Goal: Information Seeking & Learning: Find specific fact

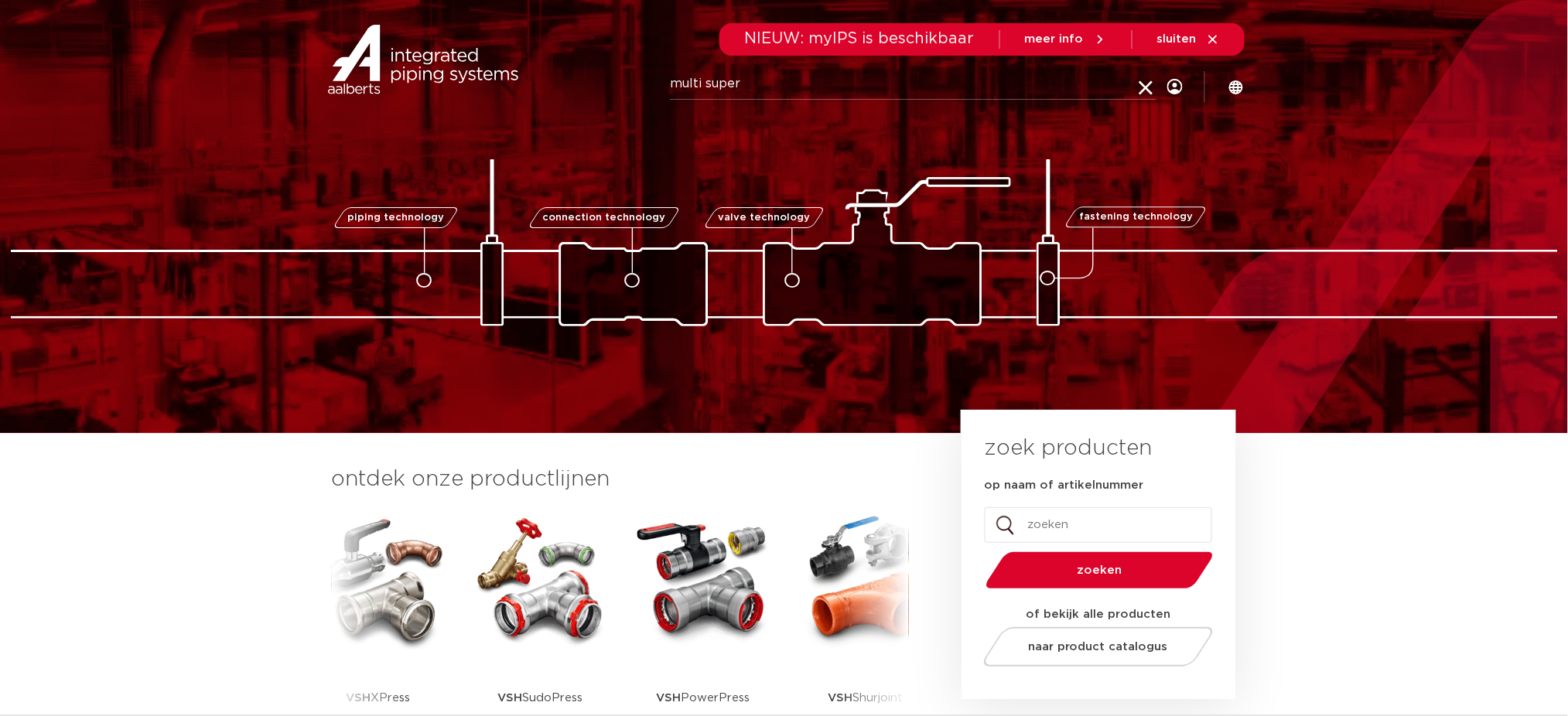
type input "multi super"
click button "Zoeken" at bounding box center [0, 0] width 0 height 0
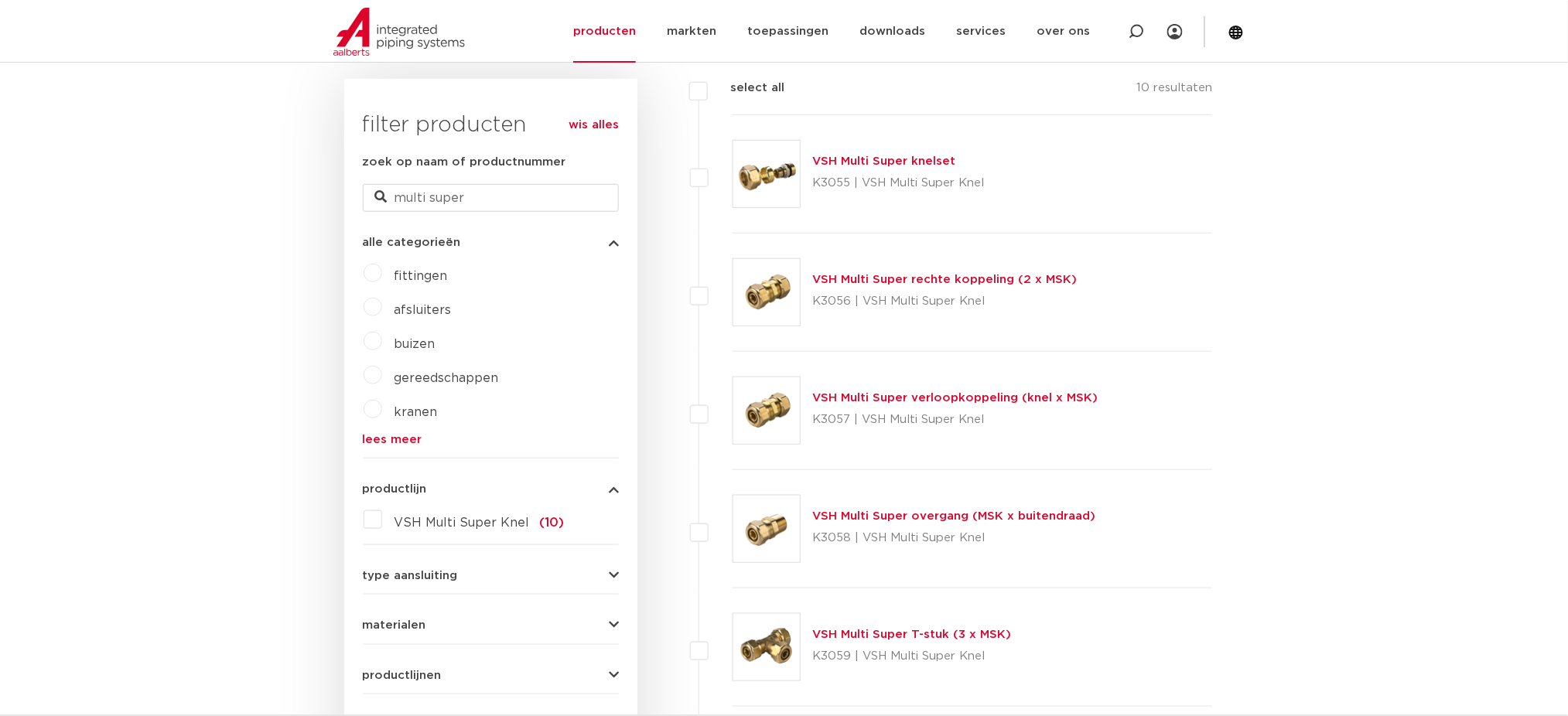
scroll to position [423, 0]
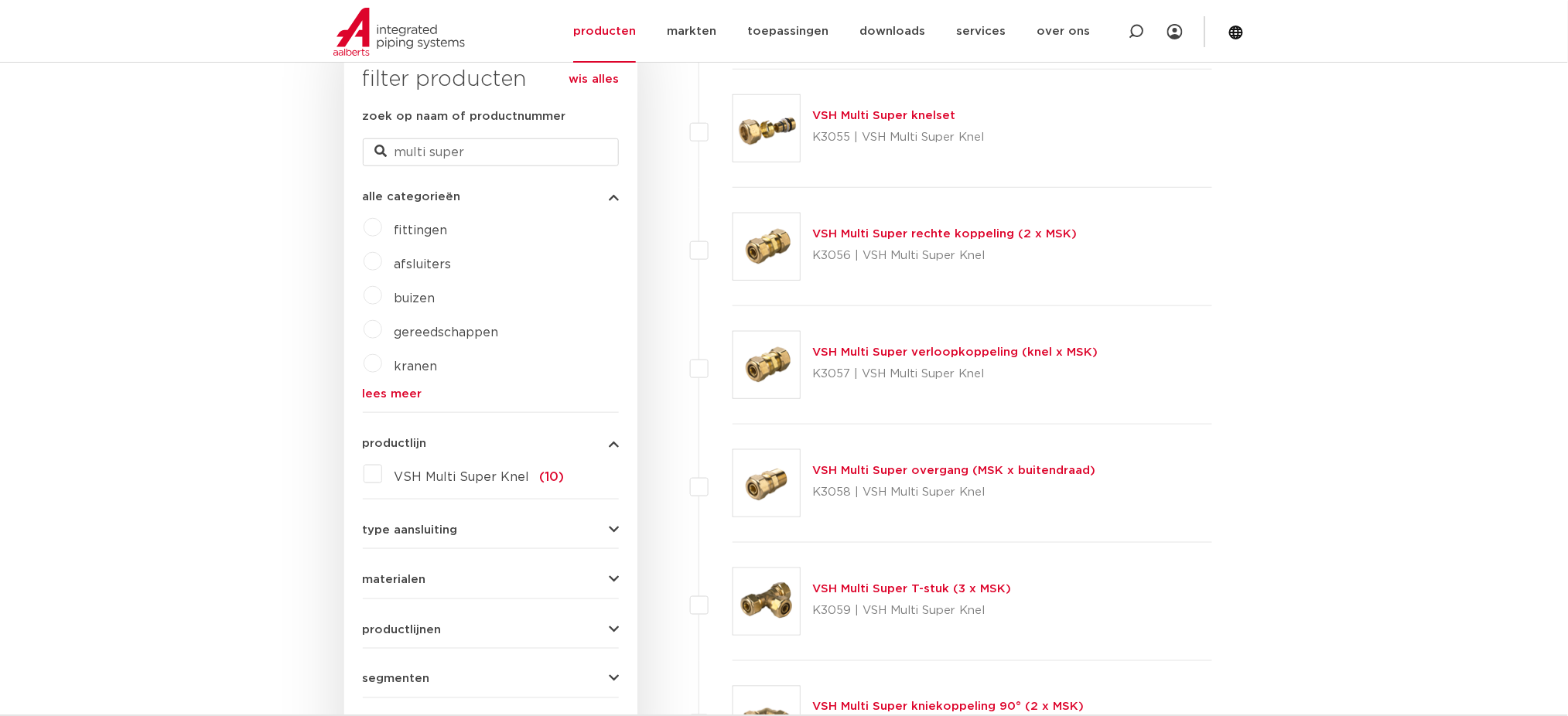
click at [781, 149] on img at bounding box center [767, 128] width 66 height 66
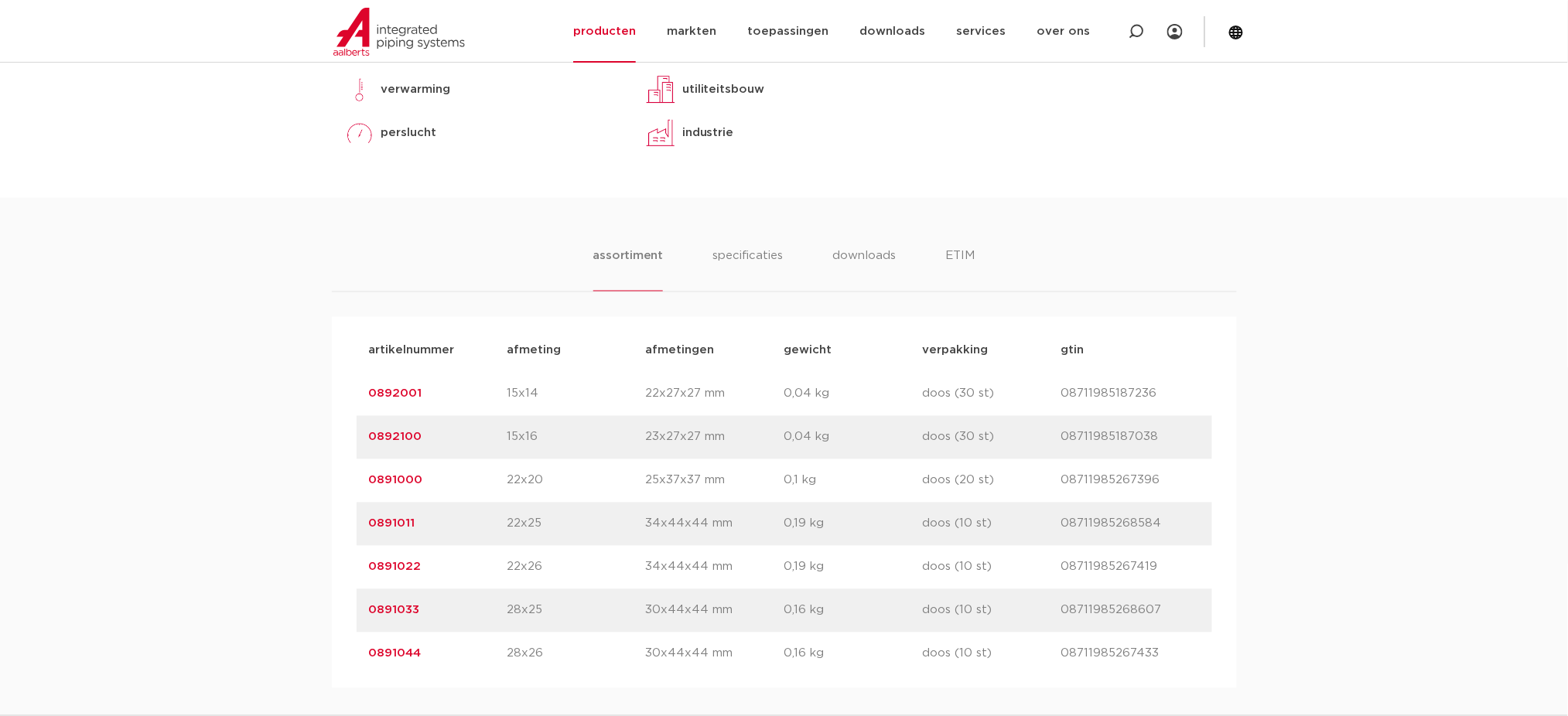
scroll to position [1031, 0]
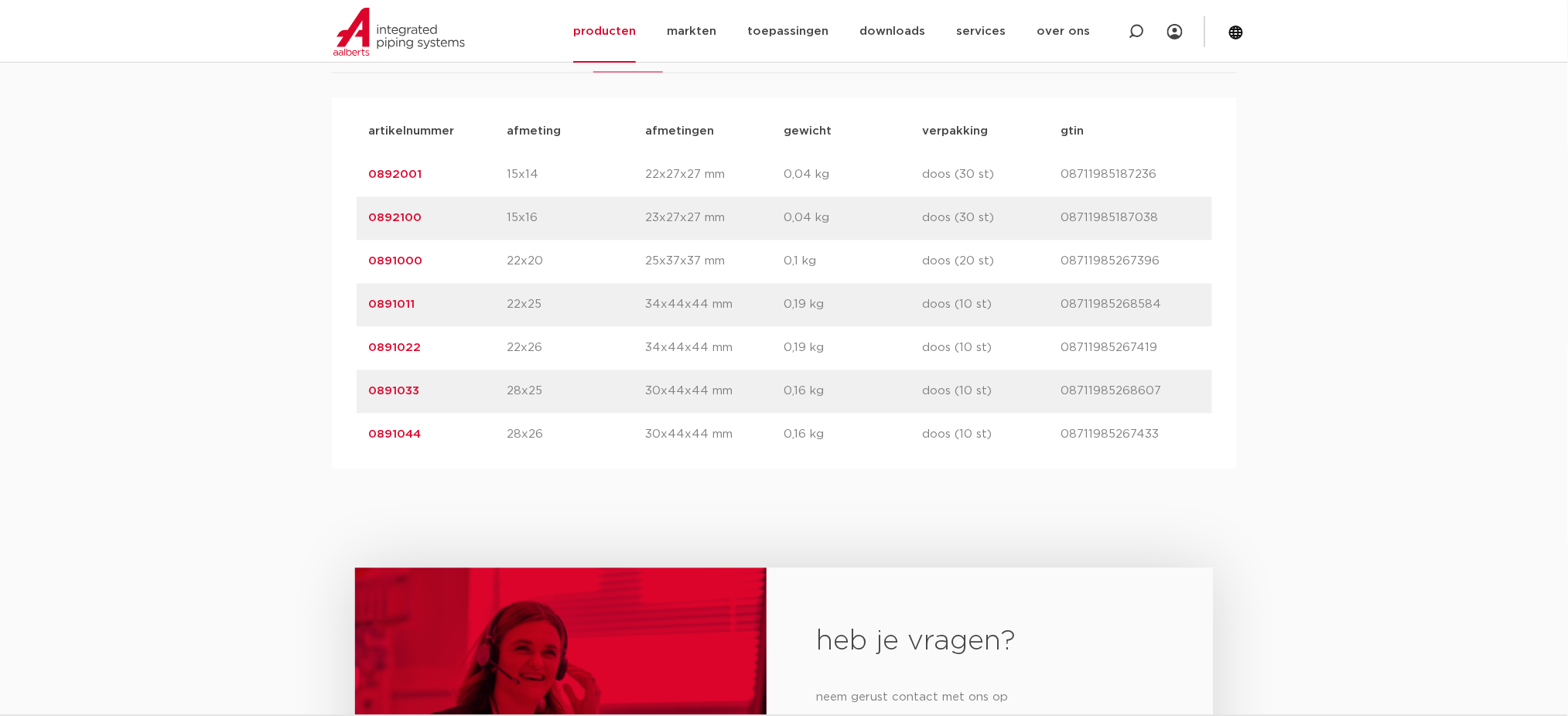
drag, startPoint x: 467, startPoint y: 316, endPoint x: 332, endPoint y: 341, distance: 137.3
click at [345, 316] on div "artikelnummer afmeting [GEOGRAPHIC_DATA] gewicht verpakking gtin artikelnummer …" at bounding box center [784, 283] width 905 height 371
click at [454, 403] on div "artikelnummer 0891033 afmeting 28x25 [GEOGRAPHIC_DATA] 30x44x44 mm gewicht 0,16…" at bounding box center [784, 392] width 856 height 43
drag, startPoint x: 490, startPoint y: 304, endPoint x: 575, endPoint y: 304, distance: 85.0
click at [575, 304] on div "artikelnummer 0891011 afmeting 22x25 [GEOGRAPHIC_DATA] 34x44x44 mm gewicht 0,19…" at bounding box center [784, 305] width 856 height 43
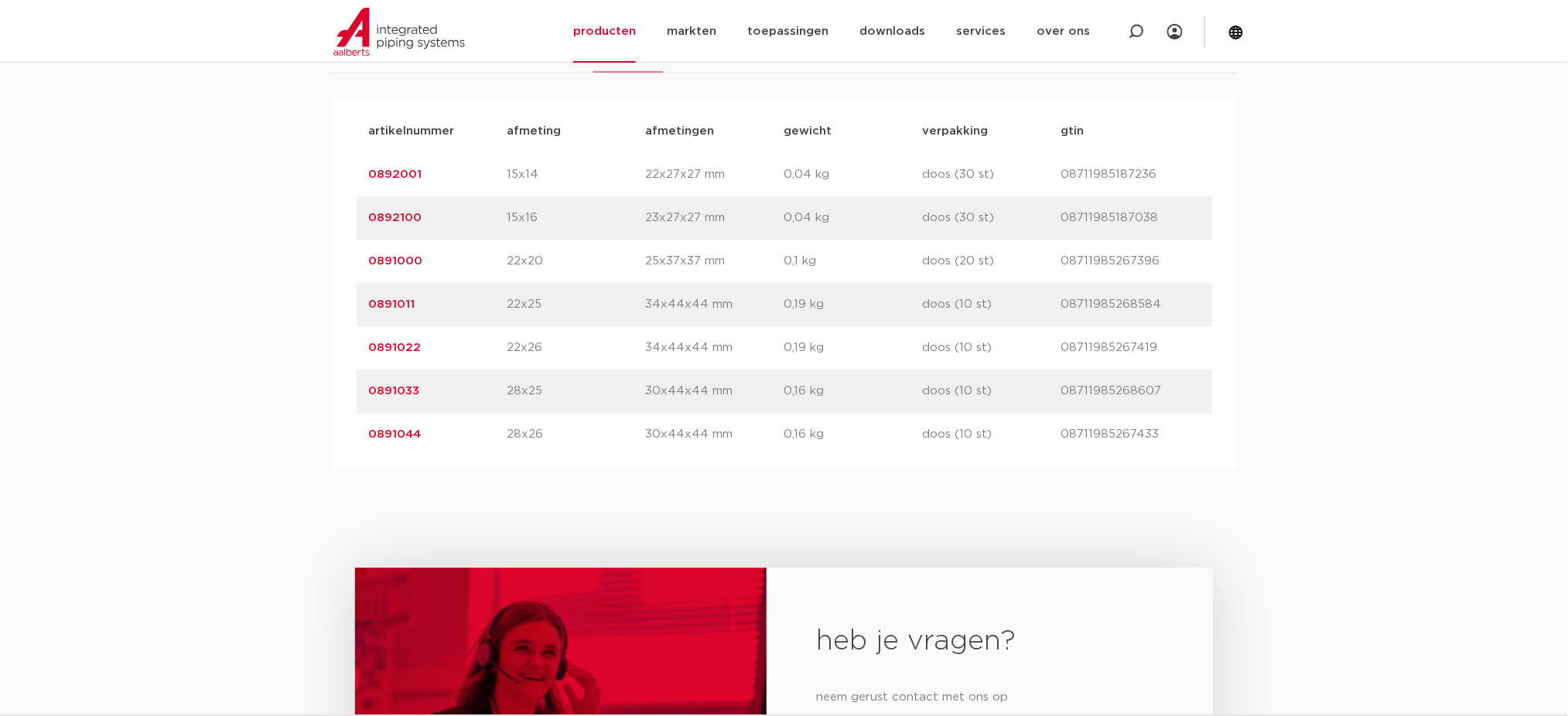
click at [568, 306] on p "22x25" at bounding box center [576, 306] width 138 height 18
drag, startPoint x: 492, startPoint y: 401, endPoint x: 547, endPoint y: 395, distance: 55.3
click at [547, 395] on div "artikelnummer 0891033 afmeting 28x25 [GEOGRAPHIC_DATA] 30x44x44 mm gewicht 0,16…" at bounding box center [784, 392] width 856 height 43
click at [547, 404] on div "artikelnummer 0891033 afmeting 28x25 [GEOGRAPHIC_DATA] 30x44x44 mm gewicht 0,16…" at bounding box center [784, 392] width 856 height 43
drag, startPoint x: 484, startPoint y: 400, endPoint x: 560, endPoint y: 390, distance: 76.7
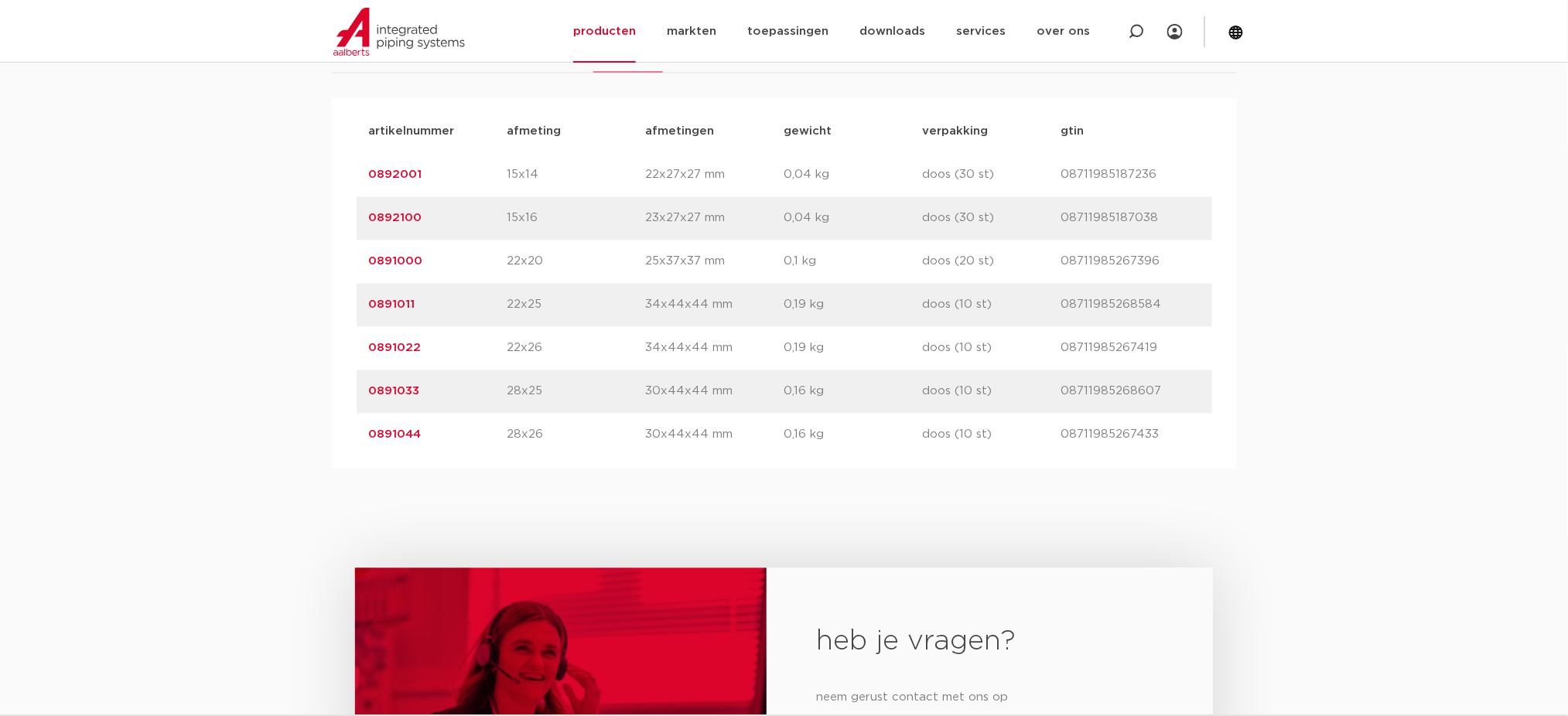
click at [560, 390] on div "artikelnummer 0891033 afmeting 28x25 [GEOGRAPHIC_DATA] 30x44x44 mm gewicht 0,16…" at bounding box center [784, 392] width 856 height 43
click at [560, 390] on p "28x25" at bounding box center [576, 392] width 138 height 18
drag, startPoint x: 490, startPoint y: 304, endPoint x: 602, endPoint y: 295, distance: 112.4
click at [602, 295] on div "artikelnummer 0891011 afmeting 22x25 [GEOGRAPHIC_DATA] 34x44x44 mm gewicht 0,19…" at bounding box center [784, 305] width 856 height 43
click at [591, 318] on div "artikelnummer 0891011 afmeting 22x25 [GEOGRAPHIC_DATA] 34x44x44 mm gewicht 0,19…" at bounding box center [784, 305] width 856 height 43
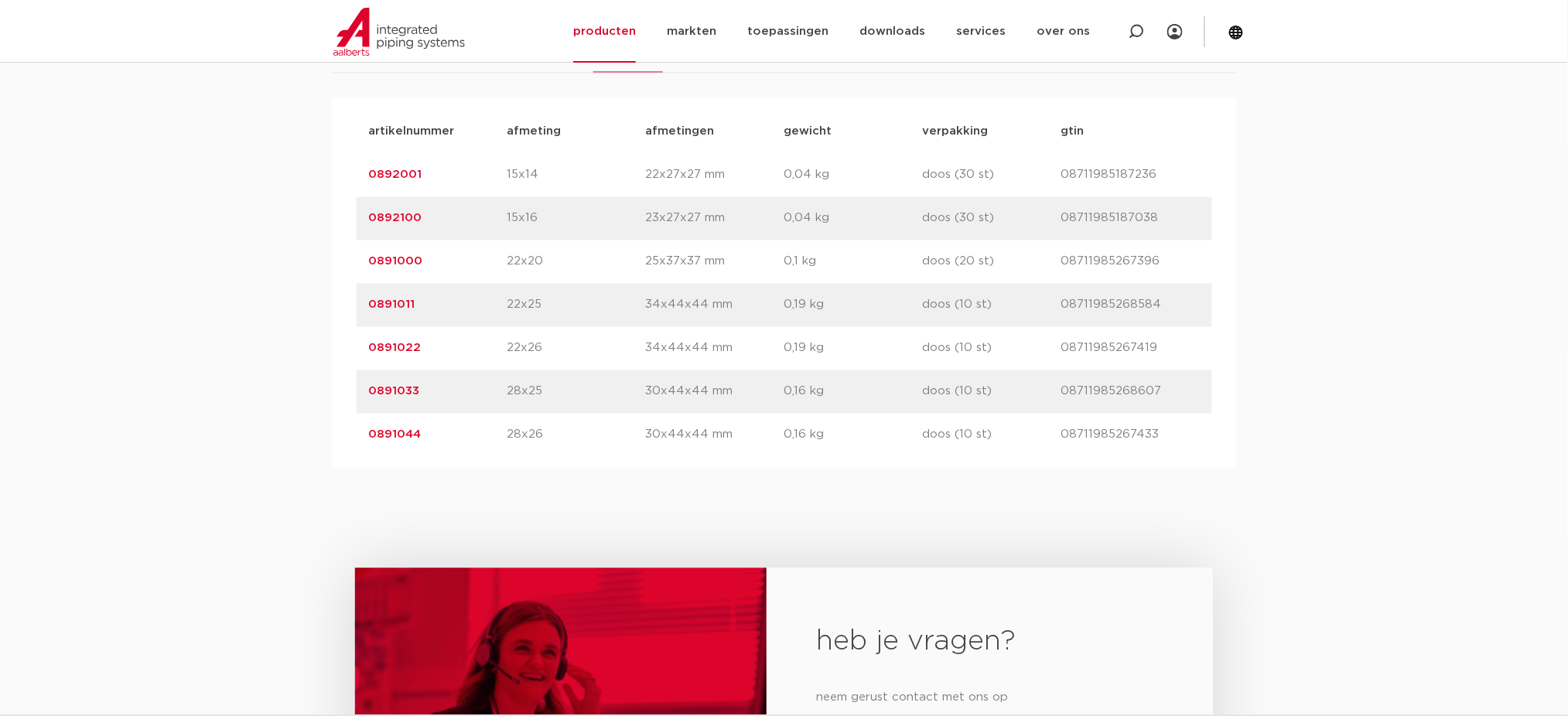
click at [529, 387] on p "28x25" at bounding box center [576, 392] width 138 height 18
click at [550, 306] on p "22x25" at bounding box center [576, 306] width 138 height 18
click at [355, 314] on div "artikelnummer afmeting [GEOGRAPHIC_DATA] gewicht verpakking gtin artikelnummer …" at bounding box center [784, 283] width 905 height 371
drag, startPoint x: 554, startPoint y: 352, endPoint x: 478, endPoint y: 352, distance: 76.0
click at [478, 352] on div "artikelnummer 0891022 afmeting 22x26 [GEOGRAPHIC_DATA] 34x44x44 mm gewicht 0,19…" at bounding box center [784, 349] width 856 height 43
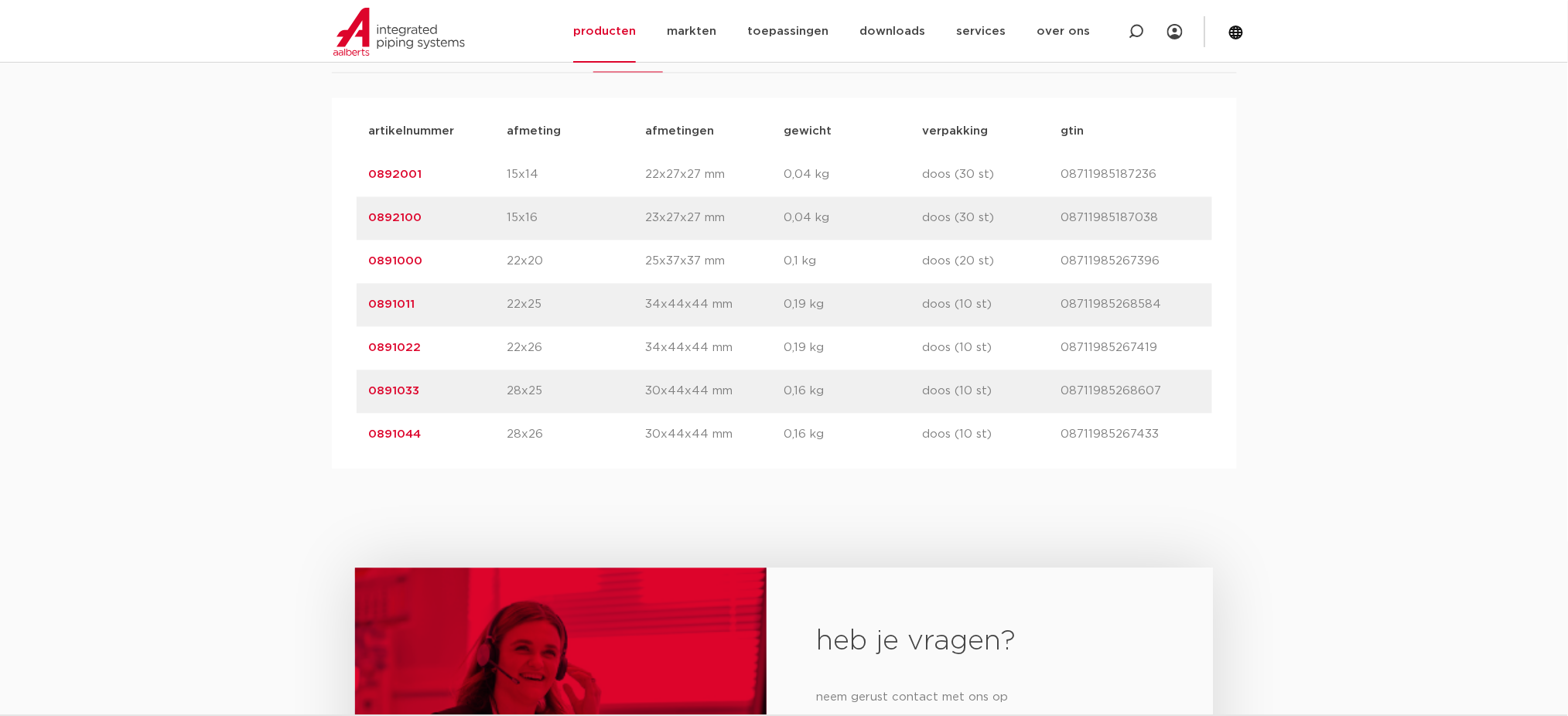
drag, startPoint x: 511, startPoint y: 356, endPoint x: 535, endPoint y: 366, distance: 26.0
click at [511, 356] on p "22x26" at bounding box center [576, 349] width 138 height 18
click at [540, 366] on div "artikelnummer 0891022 afmeting 22x26 [GEOGRAPHIC_DATA] 34x44x44 mm gewicht 0,19…" at bounding box center [784, 349] width 856 height 43
click at [547, 358] on p "22x26" at bounding box center [576, 349] width 138 height 18
drag, startPoint x: 550, startPoint y: 354, endPoint x: 502, endPoint y: 354, distance: 48.0
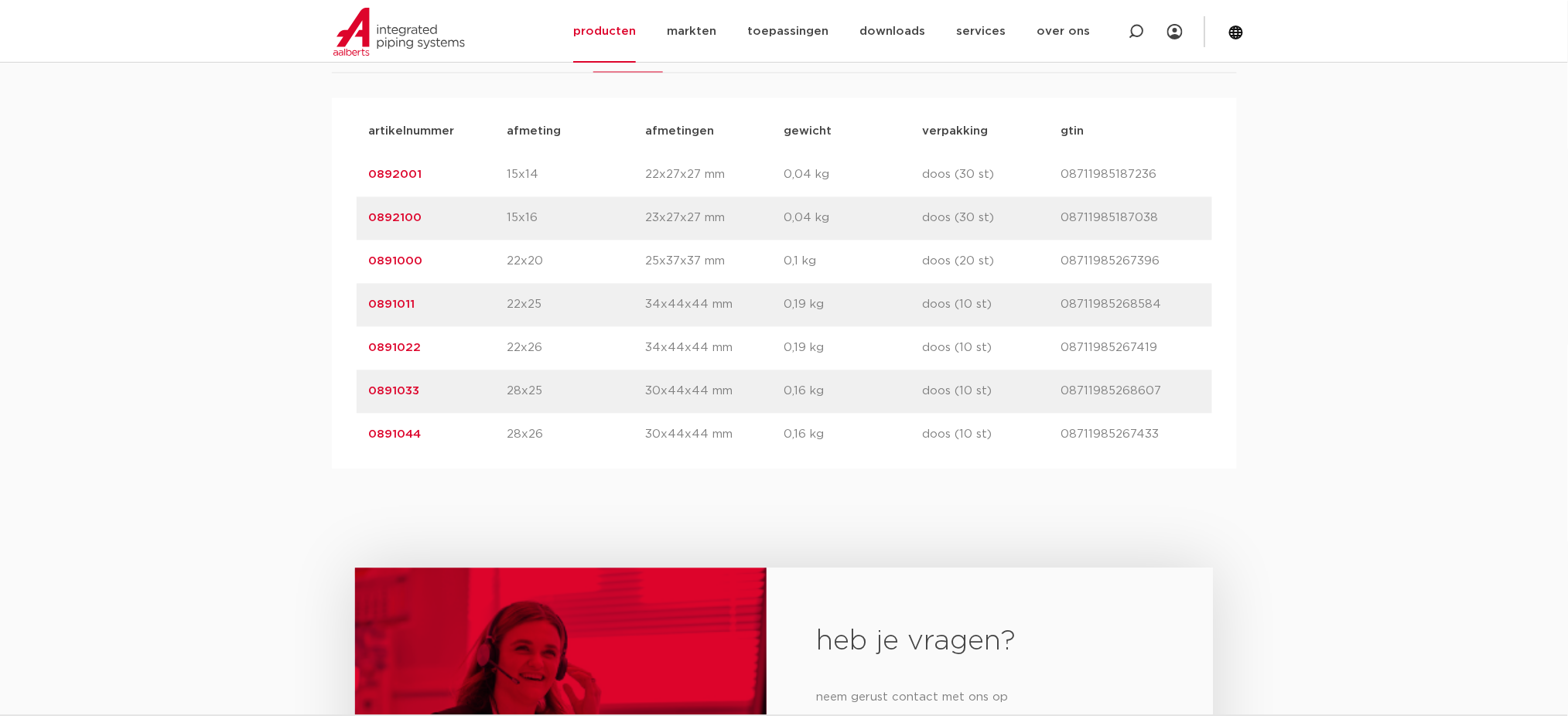
click at [502, 354] on div "artikelnummer 0891022 afmeting 22x26 [GEOGRAPHIC_DATA] 34x44x44 mm gewicht 0,19…" at bounding box center [784, 349] width 856 height 43
click at [540, 362] on div "artikelnummer 0891022 afmeting 22x26 [GEOGRAPHIC_DATA] 34x44x44 mm gewicht 0,19…" at bounding box center [784, 349] width 856 height 43
drag, startPoint x: 547, startPoint y: 362, endPoint x: 448, endPoint y: 362, distance: 99.0
click at [524, 362] on div "artikelnummer 0891022 afmeting 22x26 [GEOGRAPHIC_DATA] 34x44x44 mm gewicht 0,19…" at bounding box center [784, 349] width 856 height 43
click at [439, 362] on div "artikelnummer 0891022 afmeting 22x26 [GEOGRAPHIC_DATA] 34x44x44 mm gewicht 0,19…" at bounding box center [784, 349] width 856 height 43
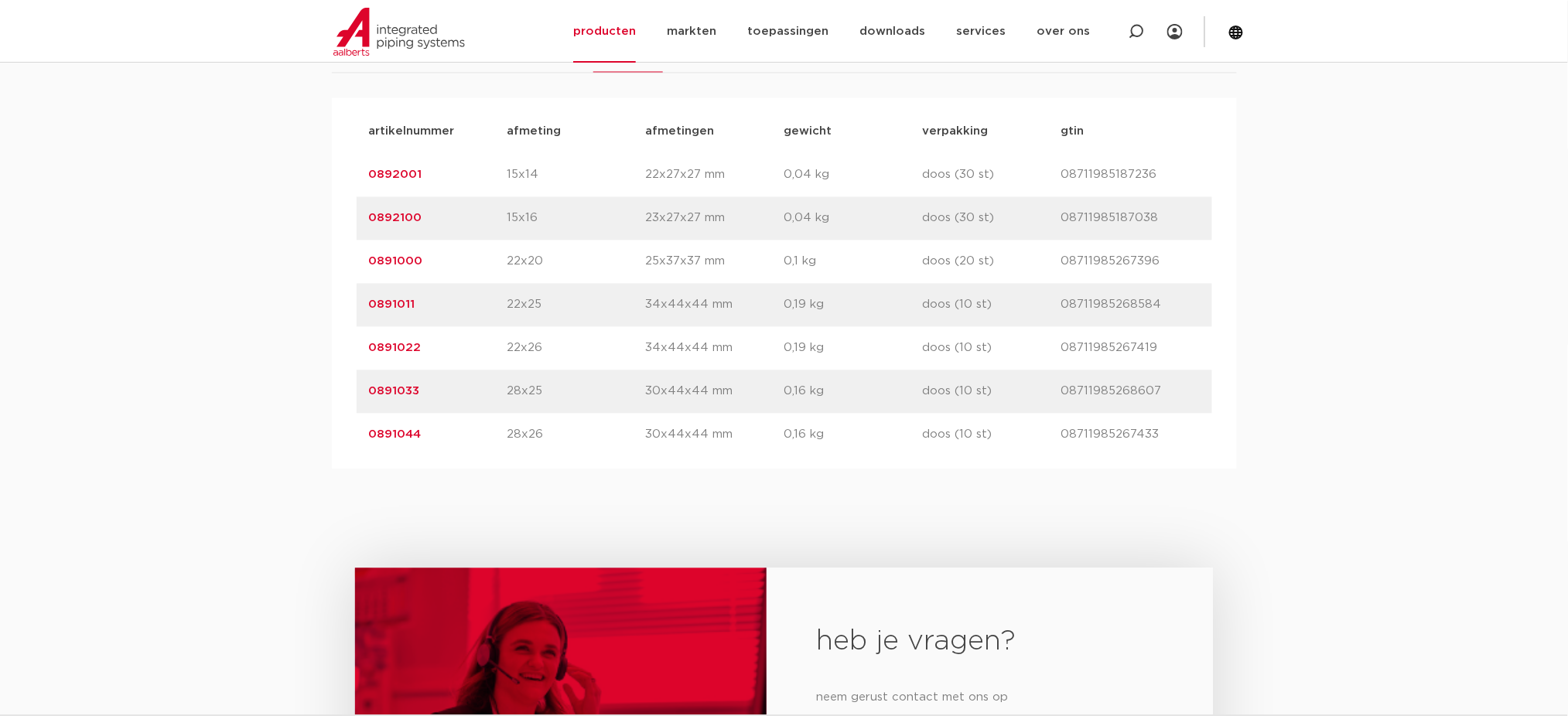
drag, startPoint x: 347, startPoint y: 362, endPoint x: 463, endPoint y: 360, distance: 116.0
click at [463, 360] on div "artikelnummer afmeting [GEOGRAPHIC_DATA] gewicht verpakking gtin artikelnummer …" at bounding box center [784, 283] width 905 height 371
click at [440, 359] on div "artikelnummer 0891022 afmeting 22x26 [GEOGRAPHIC_DATA] 34x44x44 mm gewicht 0,19…" at bounding box center [784, 349] width 856 height 43
click at [441, 381] on div "artikelnummer 0891033 afmeting 28x25 [GEOGRAPHIC_DATA] 30x44x44 mm gewicht 0,16…" at bounding box center [784, 392] width 856 height 43
click at [499, 400] on p "0891033" at bounding box center [438, 392] width 138 height 18
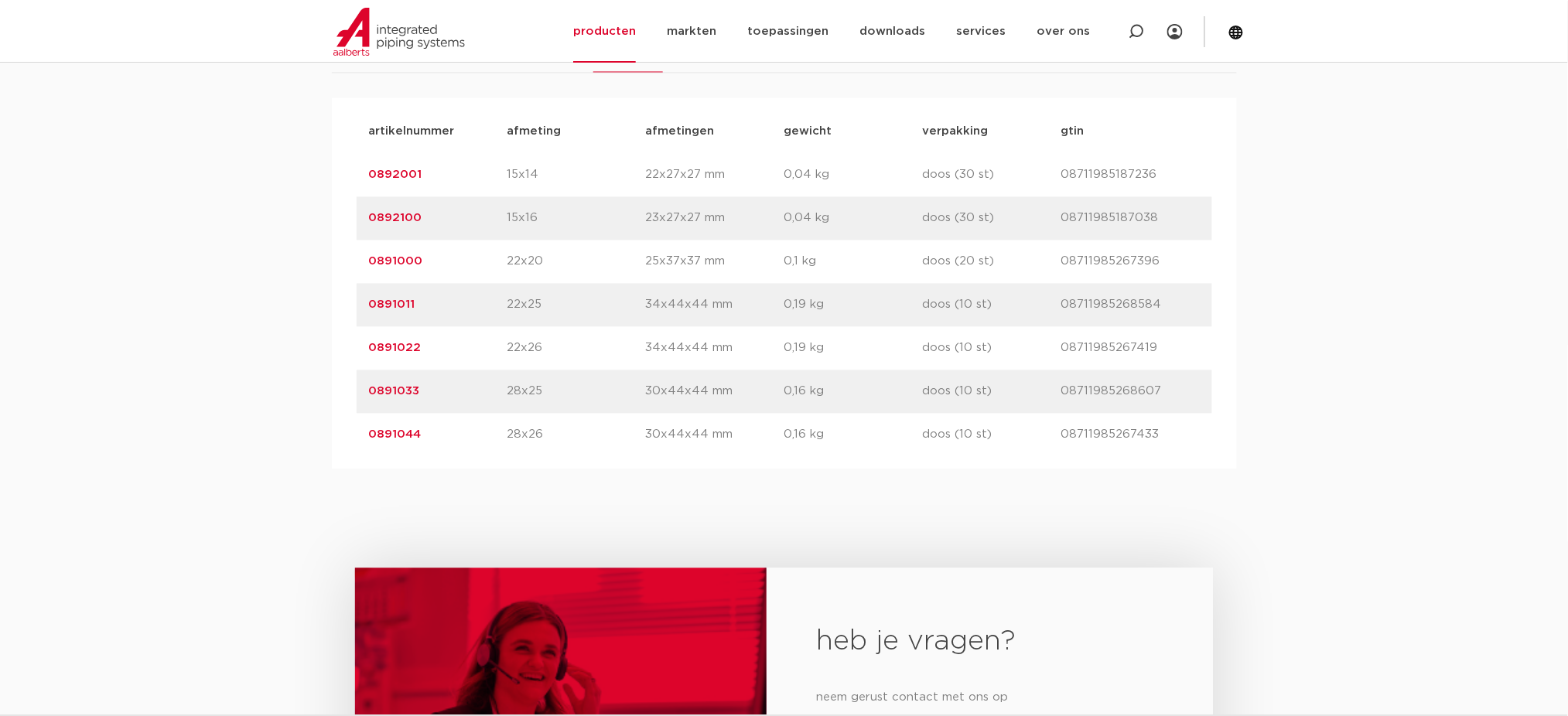
drag, startPoint x: 508, startPoint y: 360, endPoint x: 590, endPoint y: 360, distance: 82.0
click at [590, 360] on div "artikelnummer 0891022 afmeting 22x26 [GEOGRAPHIC_DATA] 34x44x44 mm gewicht 0,19…" at bounding box center [784, 349] width 856 height 43
click at [398, 352] on link "0891022" at bounding box center [395, 348] width 52 height 12
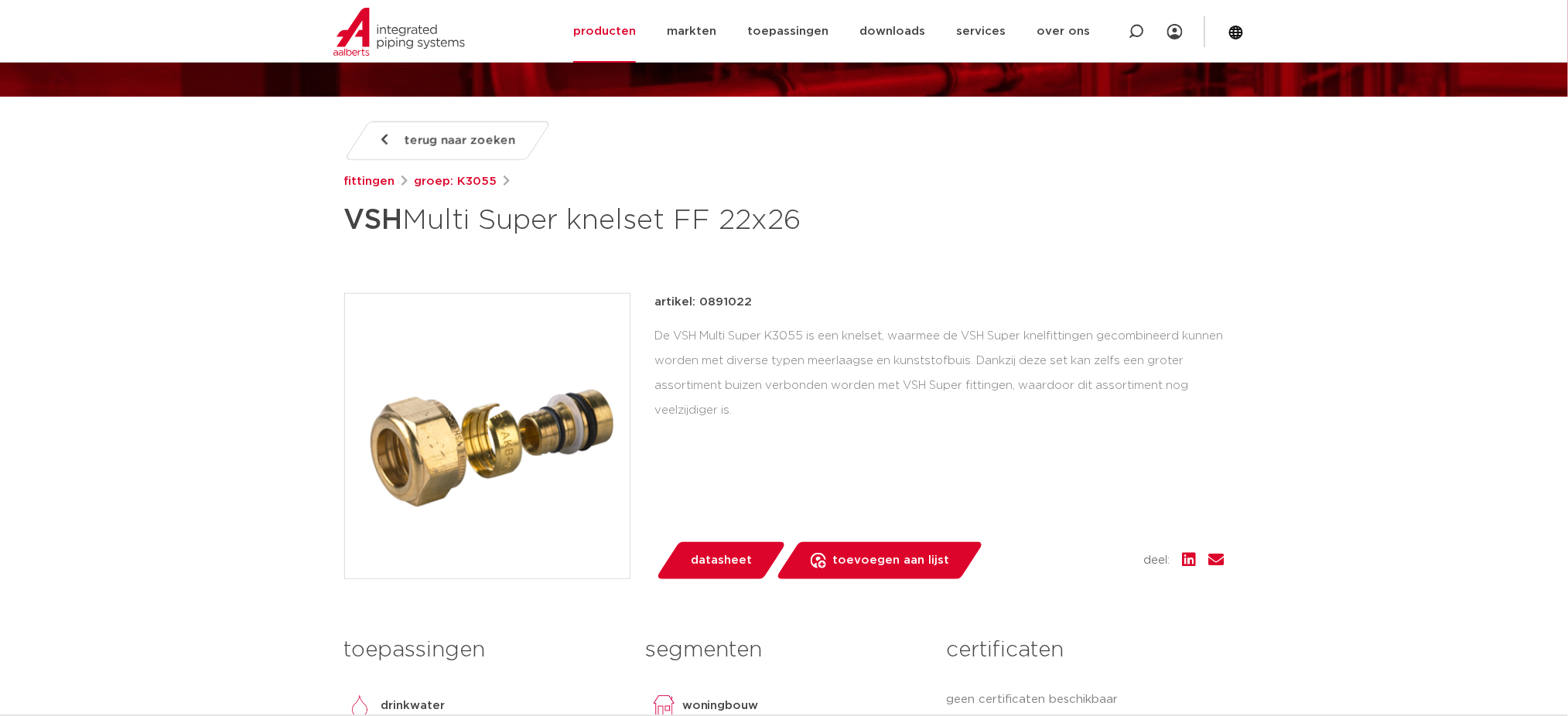
scroll to position [103, 0]
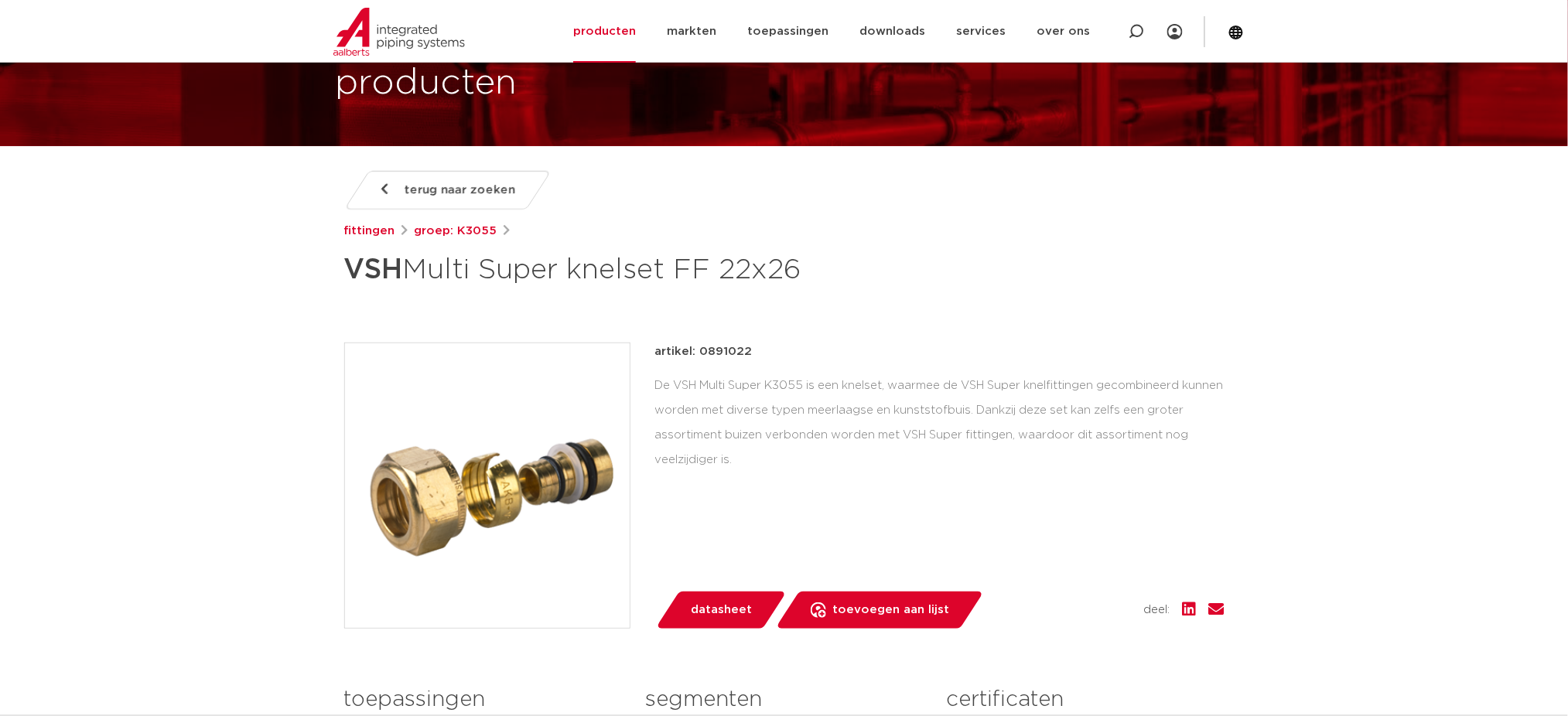
drag, startPoint x: 799, startPoint y: 264, endPoint x: 829, endPoint y: 266, distance: 30.1
click at [827, 264] on h1 "VSH Multi Super knelset FF 22x26" at bounding box center [634, 270] width 581 height 46
click at [838, 328] on div "terug naar zoeken fittingen groep: K3055 VSH Multi Super knelset FF 22x26" at bounding box center [784, 539] width 905 height 736
click at [834, 390] on div "De VSH Multi Super K3055 is een knelset, waarmee de VSH Super knelfittingen gec…" at bounding box center [940, 422] width 570 height 98
